Goal: Information Seeking & Learning: Learn about a topic

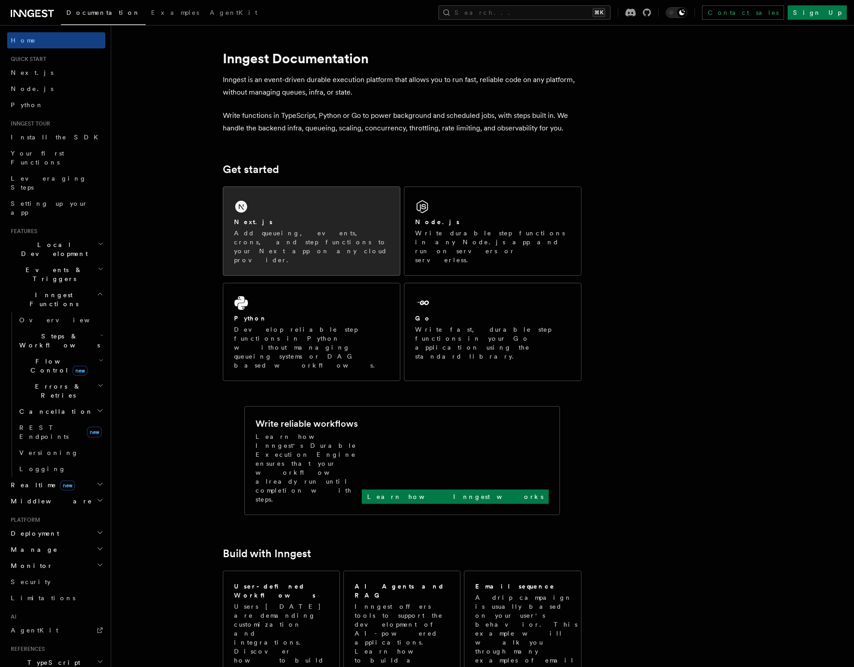
click at [269, 212] on div "Next.js Add queueing, events, crons, and step functions to your Next app on any…" at bounding box center [311, 231] width 177 height 88
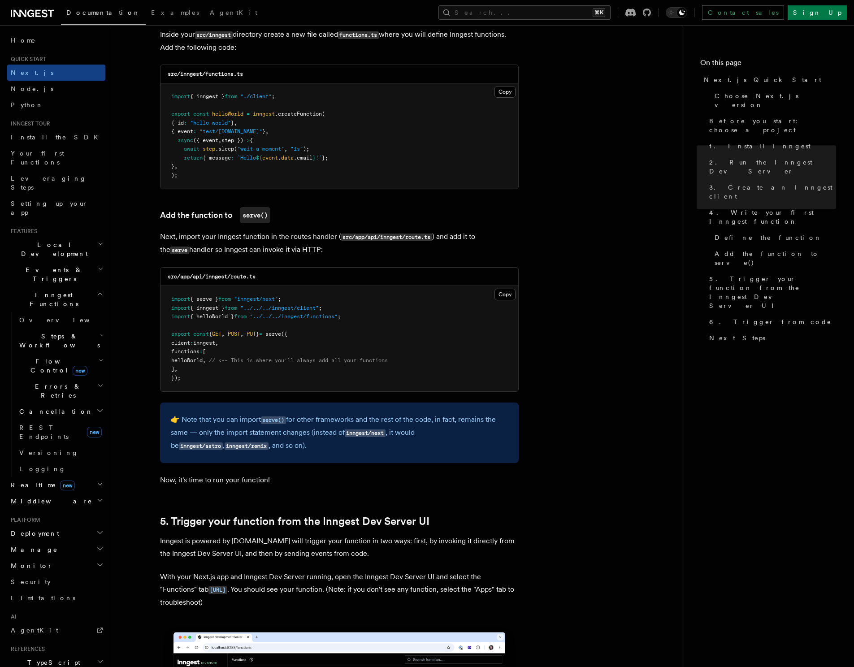
scroll to position [1646, 0]
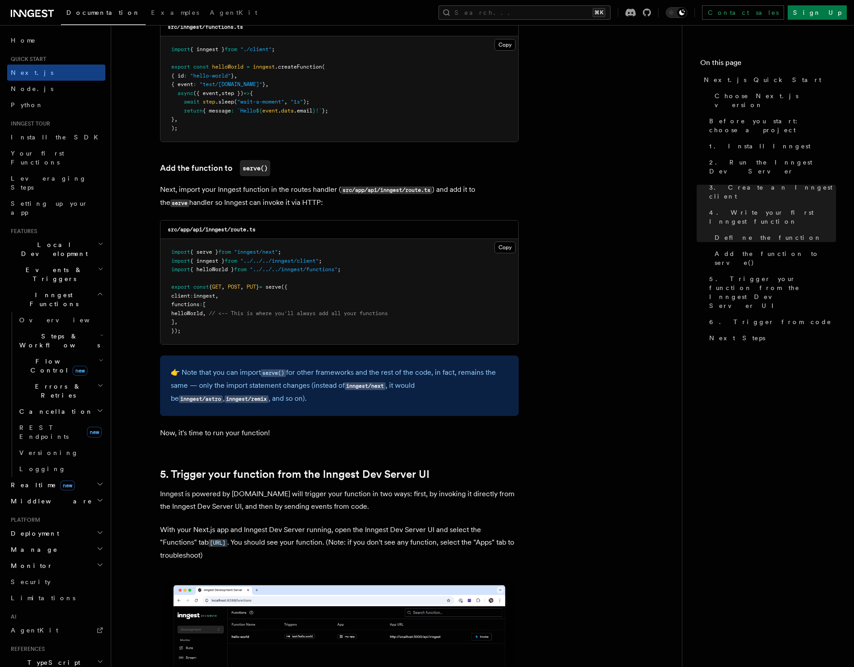
click at [49, 357] on span "Flow Control new" at bounding box center [57, 366] width 83 height 18
click at [45, 400] on span "Singleton" at bounding box center [53, 403] width 51 height 7
